Goal: Information Seeking & Learning: Learn about a topic

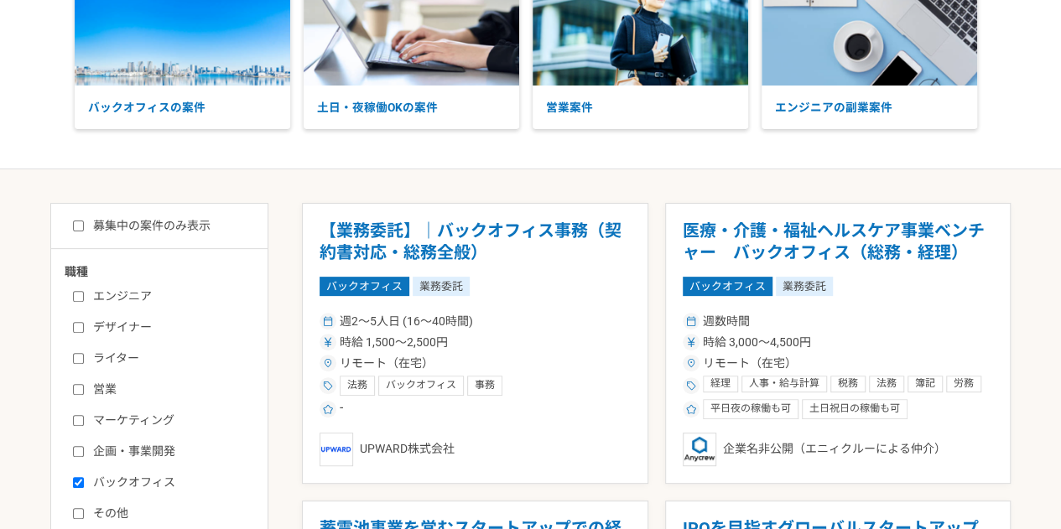
scroll to position [190, 0]
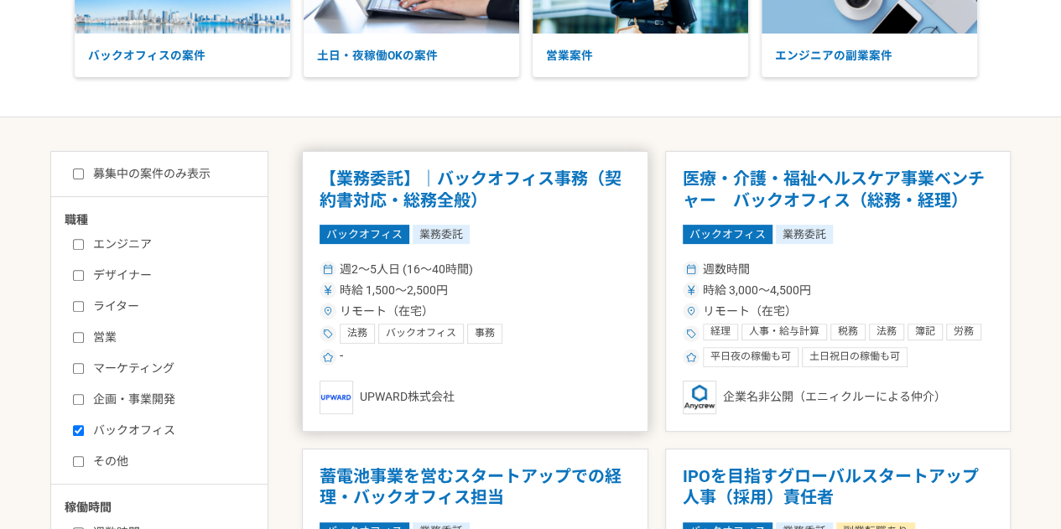
click at [465, 182] on h1 "【業務委託】｜バックオフィス事務（契約書対応・総務全般）" at bounding box center [475, 190] width 311 height 43
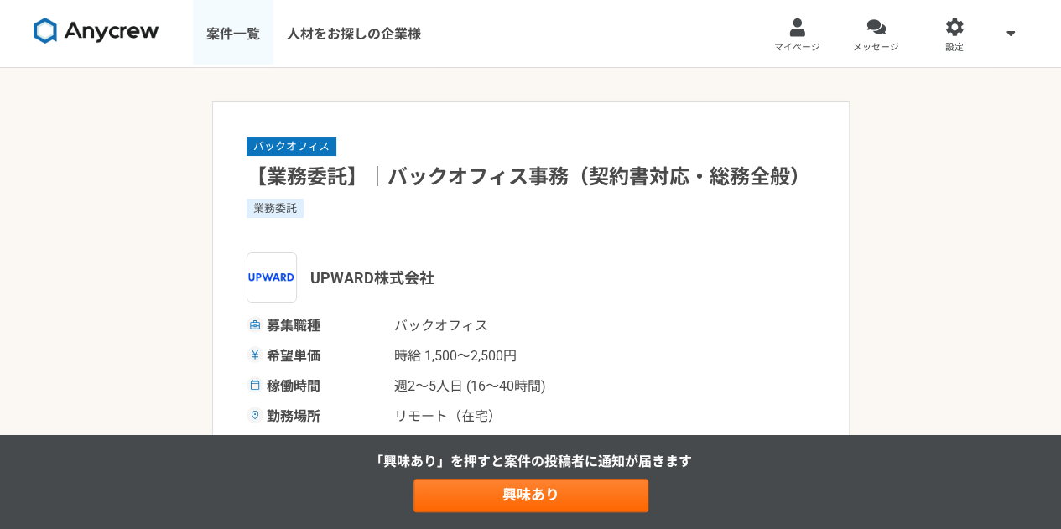
click at [229, 38] on link "案件一覧" at bounding box center [233, 33] width 81 height 67
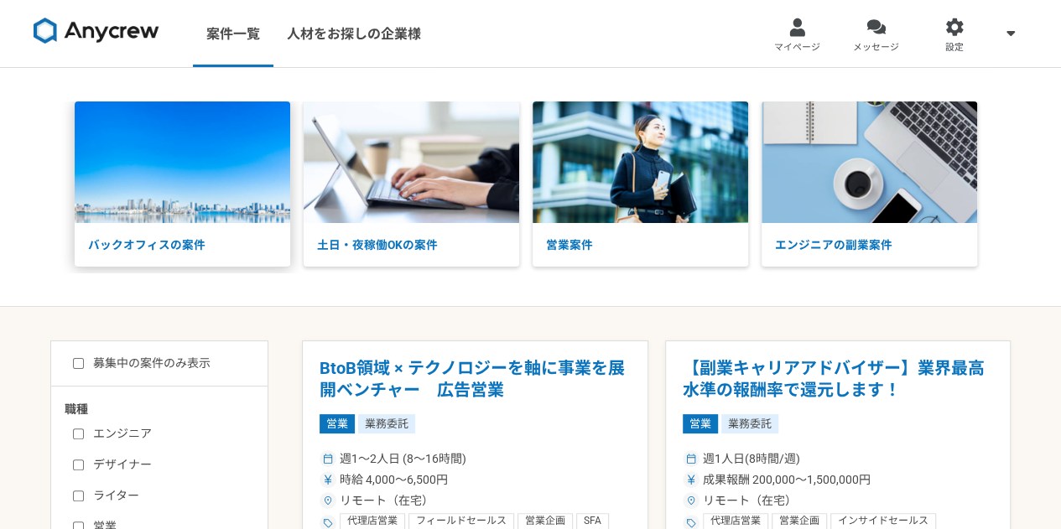
click at [238, 204] on img at bounding box center [183, 163] width 216 height 122
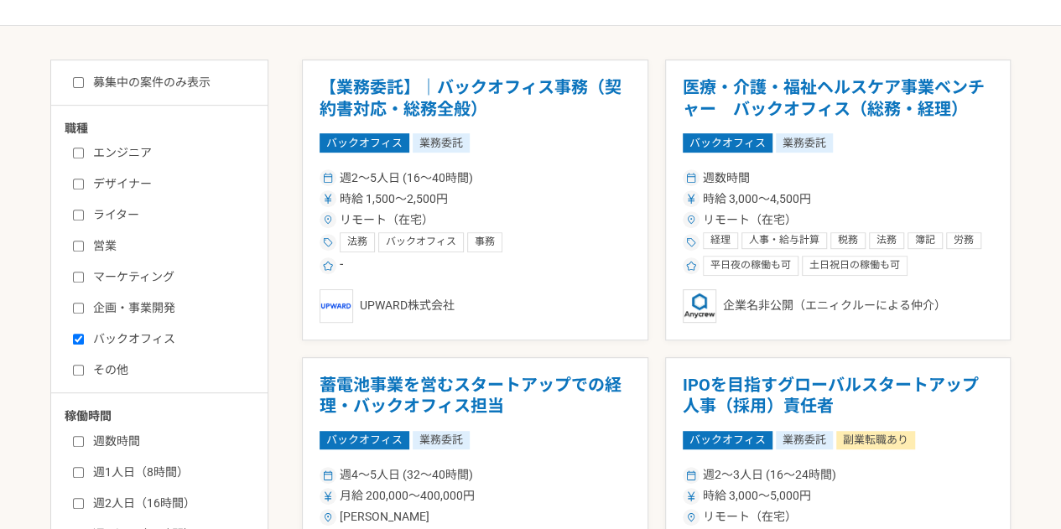
scroll to position [269, 0]
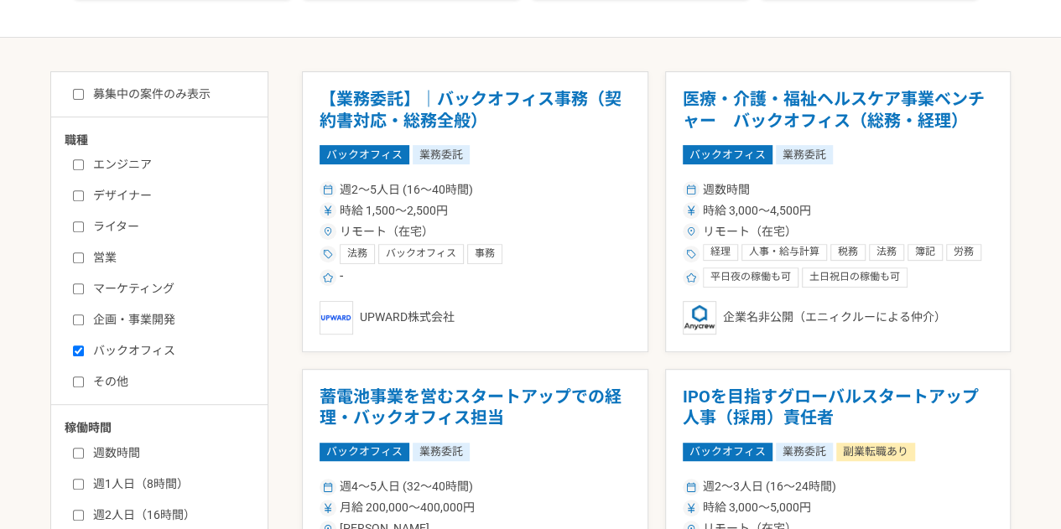
drag, startPoint x: 81, startPoint y: 480, endPoint x: 90, endPoint y: 480, distance: 9.2
click at [81, 480] on input "週1人日（8時間）" at bounding box center [78, 484] width 11 height 11
checkbox input "true"
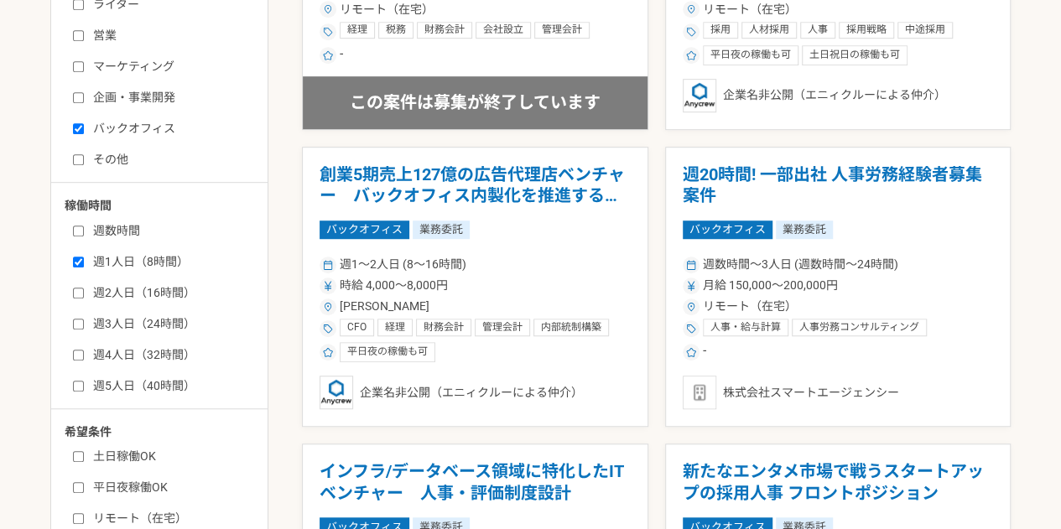
scroll to position [503, 0]
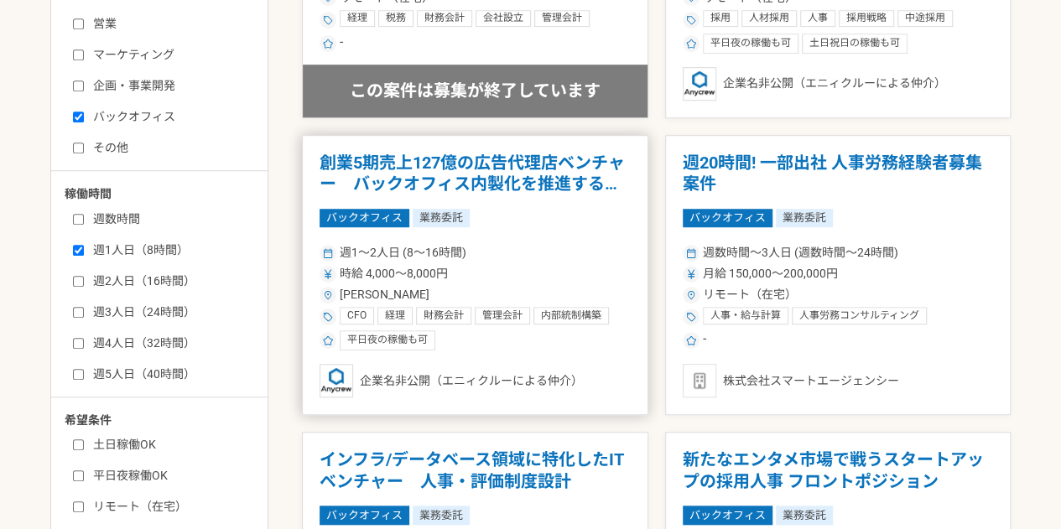
click at [566, 237] on article "創業5期売上127億の広告代理店ベンチャー　バックオフィス内製化を推進するCFO バックオフィス 業務委託 週1〜2人日 (8〜16時間) 時給 4,000〜…" at bounding box center [475, 275] width 347 height 281
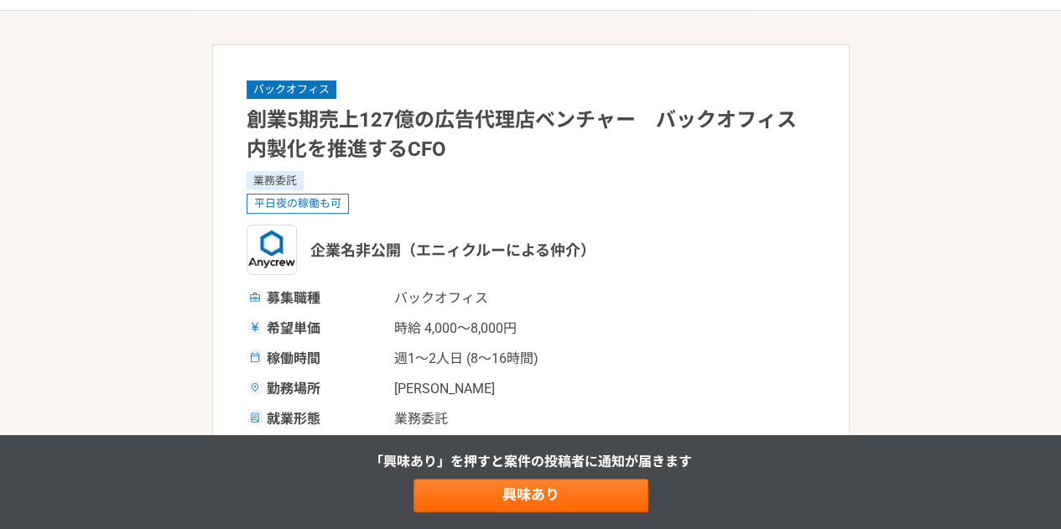
scroll to position [84, 0]
